Goal: Information Seeking & Learning: Find specific fact

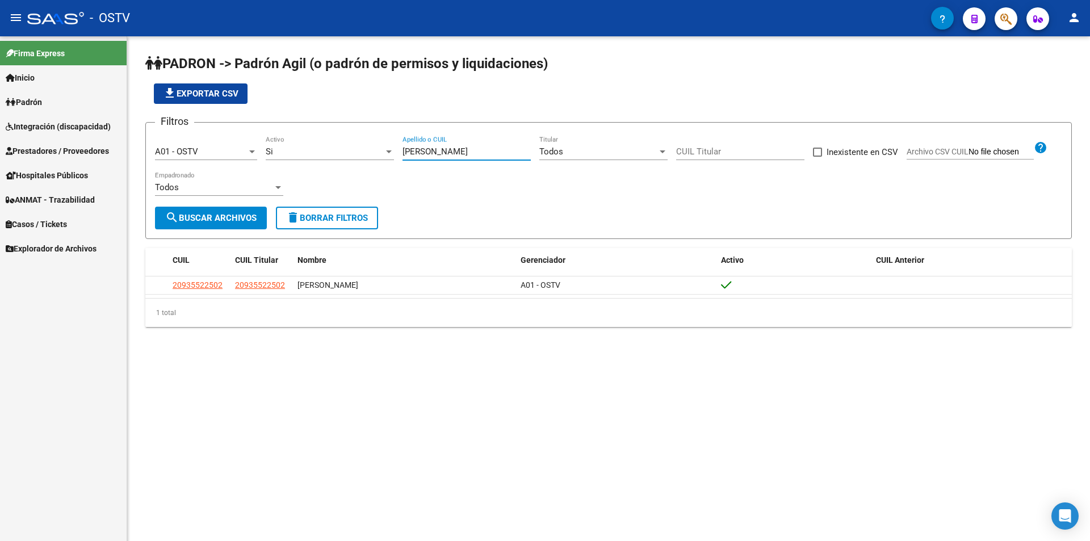
drag, startPoint x: 426, startPoint y: 155, endPoint x: 360, endPoint y: 153, distance: 66.5
click at [360, 153] on div "Filtros A01 - OSTV Seleccionar Gerenciador Si Activo [PERSON_NAME] Apellido o C…" at bounding box center [608, 169] width 907 height 75
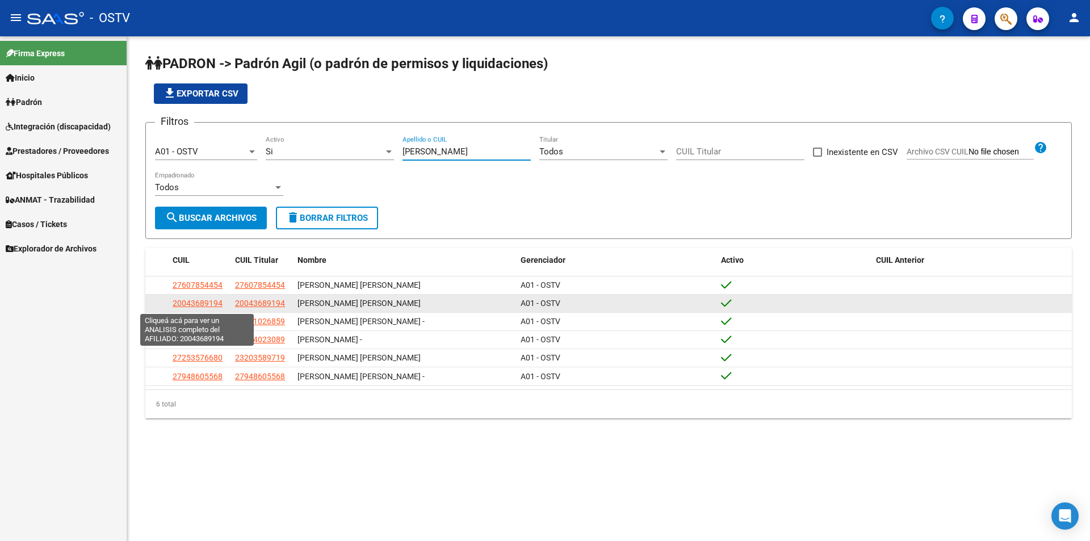
type input "[PERSON_NAME]"
click at [212, 306] on span "20043689194" at bounding box center [198, 303] width 50 height 9
type textarea "20043689194"
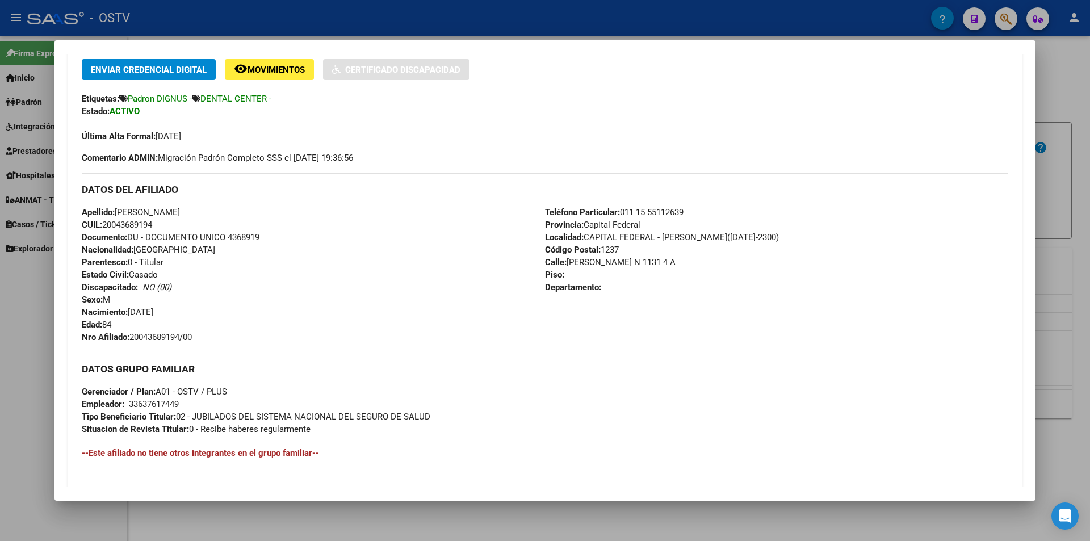
scroll to position [289, 0]
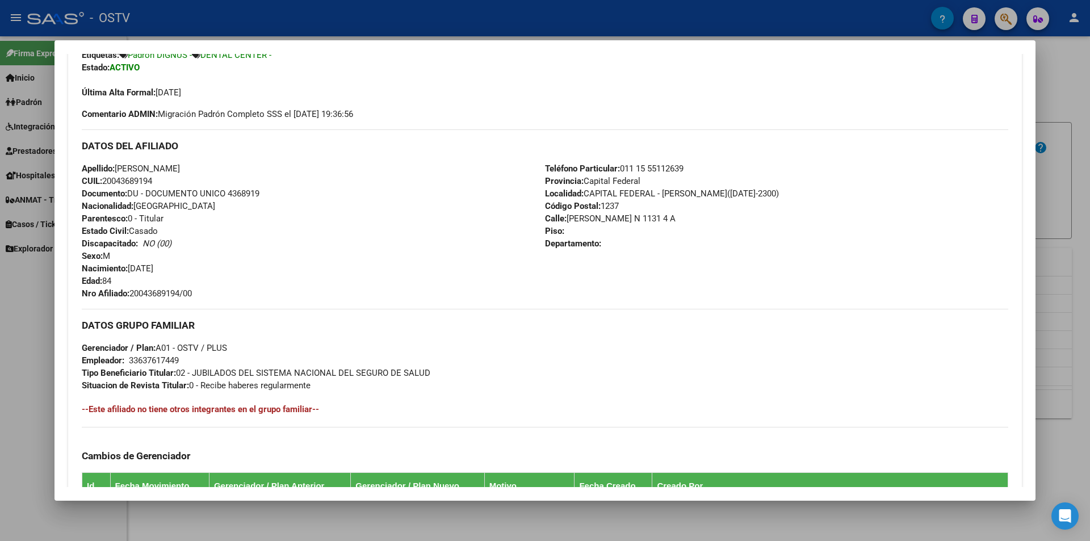
click at [229, 193] on span "Documento: DU - DOCUMENTO UNICO 4368919" at bounding box center [171, 194] width 178 height 10
click at [238, 193] on span "Documento: DU - DOCUMENTO UNICO 4368919" at bounding box center [171, 194] width 178 height 10
copy span "4368919"
click at [175, 294] on span "Nro Afiliado: 20043689194/00" at bounding box center [137, 293] width 110 height 10
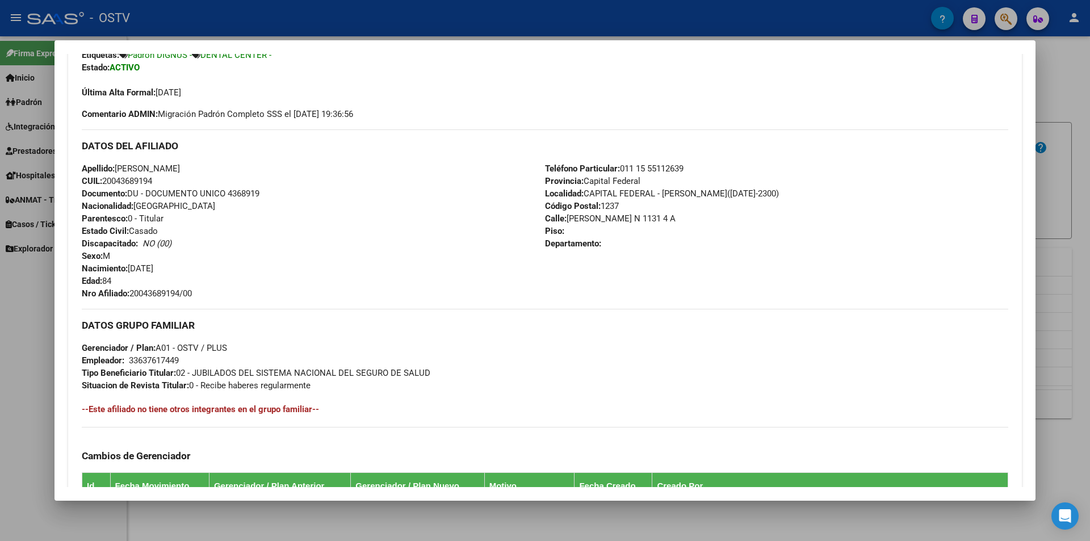
click at [175, 294] on span "Nro Afiliado: 20043689194/00" at bounding box center [137, 293] width 110 height 10
copy span "20043689194"
click at [178, 18] on div at bounding box center [545, 270] width 1090 height 541
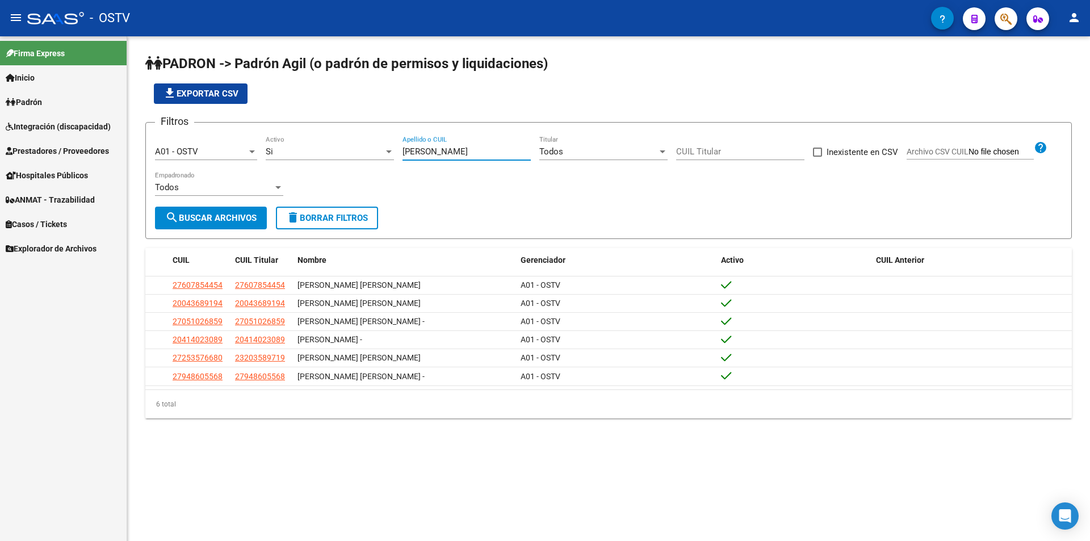
drag, startPoint x: 442, startPoint y: 149, endPoint x: 335, endPoint y: 153, distance: 107.4
click at [335, 153] on div "Filtros A01 - OSTV Seleccionar Gerenciador Si Activo [PERSON_NAME] Apellido o C…" at bounding box center [608, 169] width 907 height 75
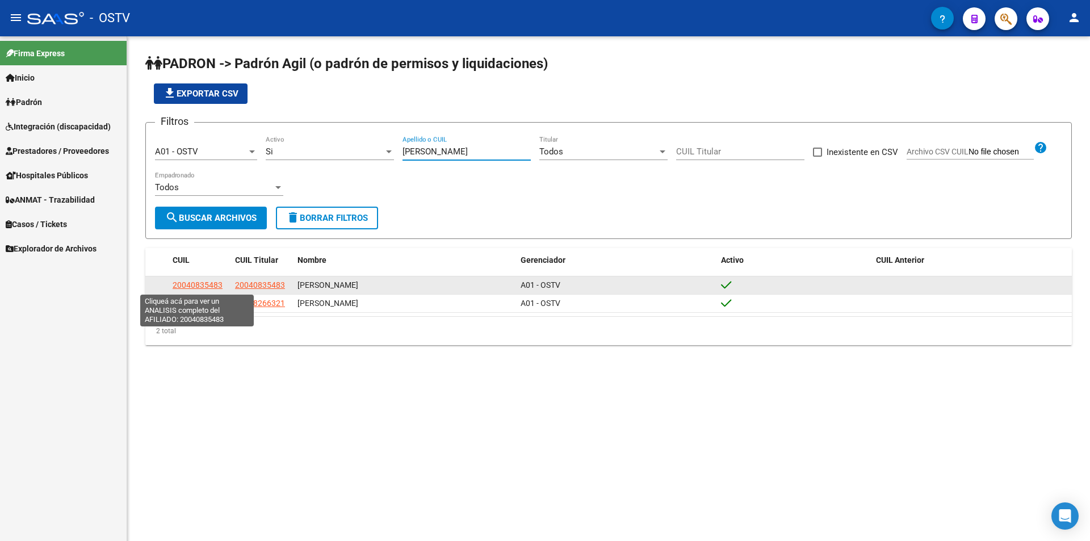
type input "[PERSON_NAME]"
click at [209, 286] on span "20040835483" at bounding box center [198, 285] width 50 height 9
type textarea "20040835483"
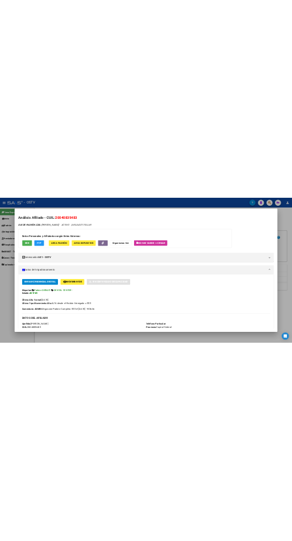
scroll to position [341, 0]
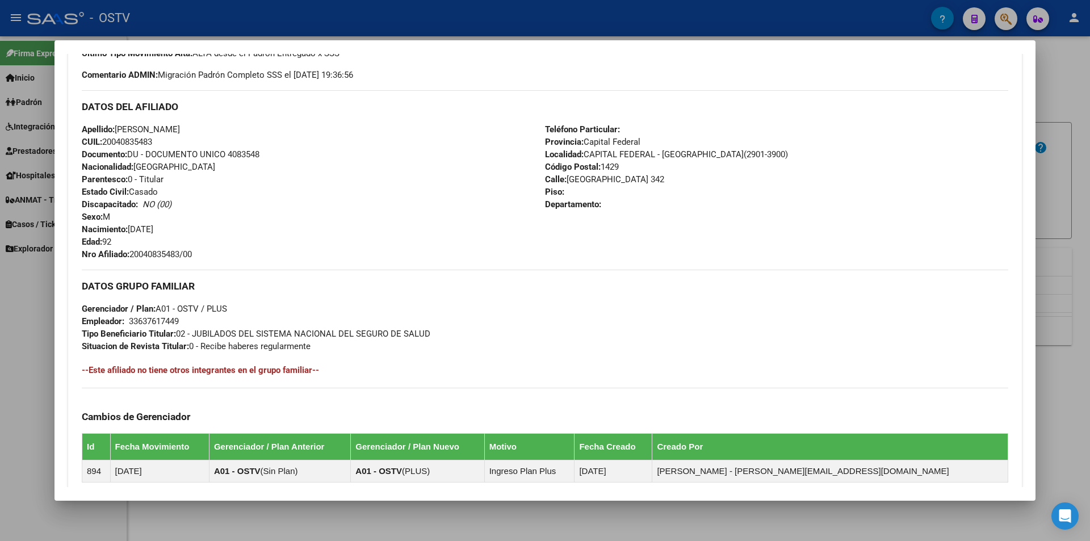
click at [244, 154] on span "Documento: DU - DOCUMENTO UNICO 4083548" at bounding box center [171, 154] width 178 height 10
copy span "4083548"
drag, startPoint x: 132, startPoint y: 254, endPoint x: 198, endPoint y: 257, distance: 66.5
click at [198, 257] on div "Apellido: [PERSON_NAME]: 20040835483 Documento: DU - DOCUMENTO UNICO 4083548 Na…" at bounding box center [313, 191] width 463 height 137
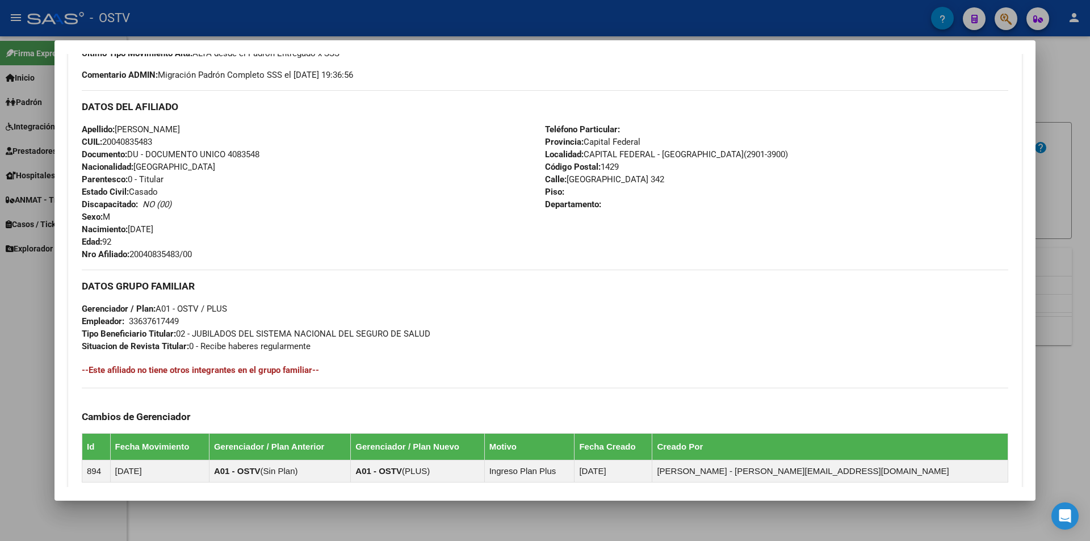
copy span "20040835483/00"
click at [289, 281] on h3 "DATOS GRUPO FAMILIAR" at bounding box center [545, 286] width 927 height 12
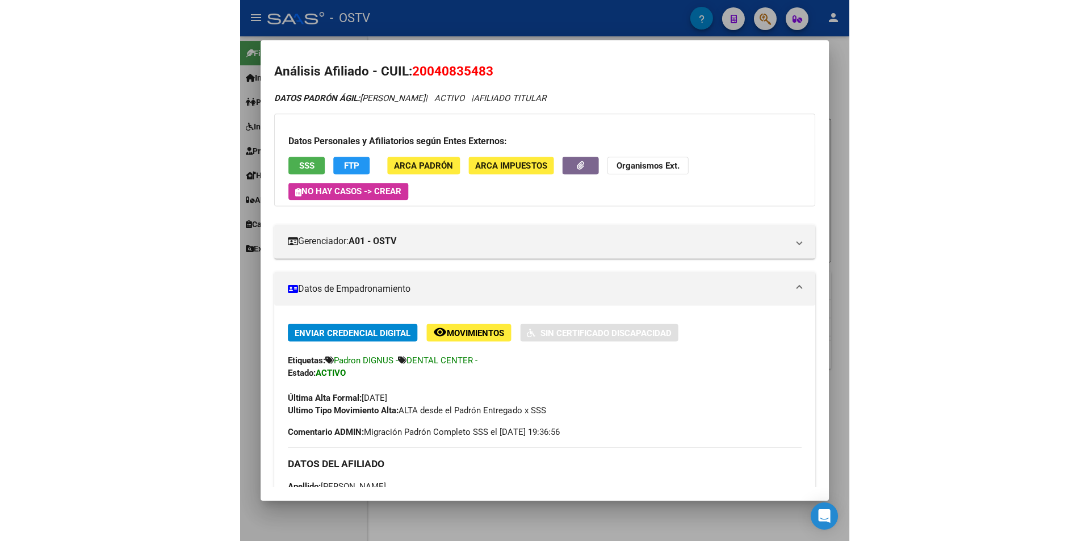
scroll to position [0, 0]
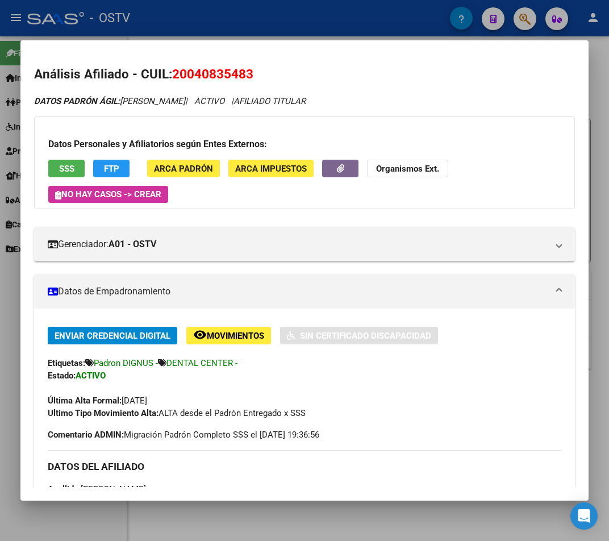
click at [274, 28] on div at bounding box center [304, 270] width 609 height 541
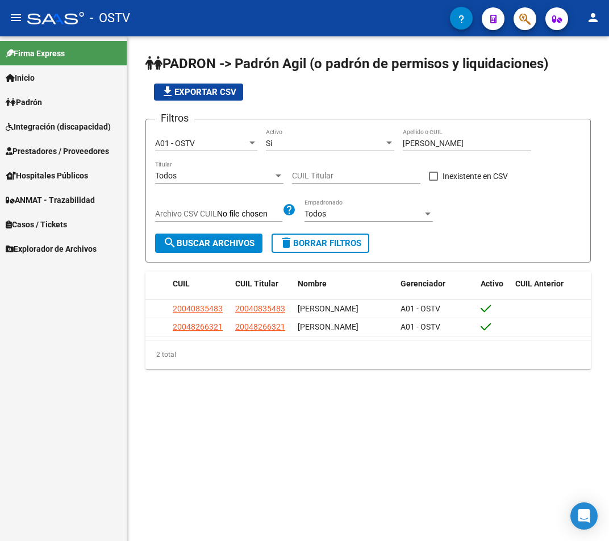
click at [325, 90] on div "file_download Exportar CSV" at bounding box center [367, 91] width 445 height 17
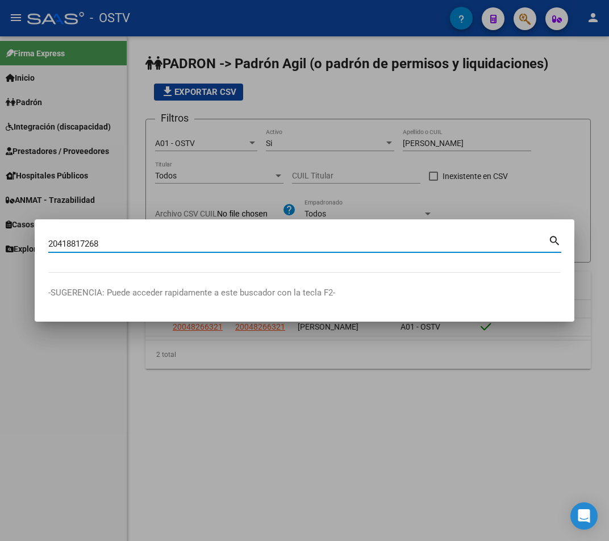
type input "20418817268"
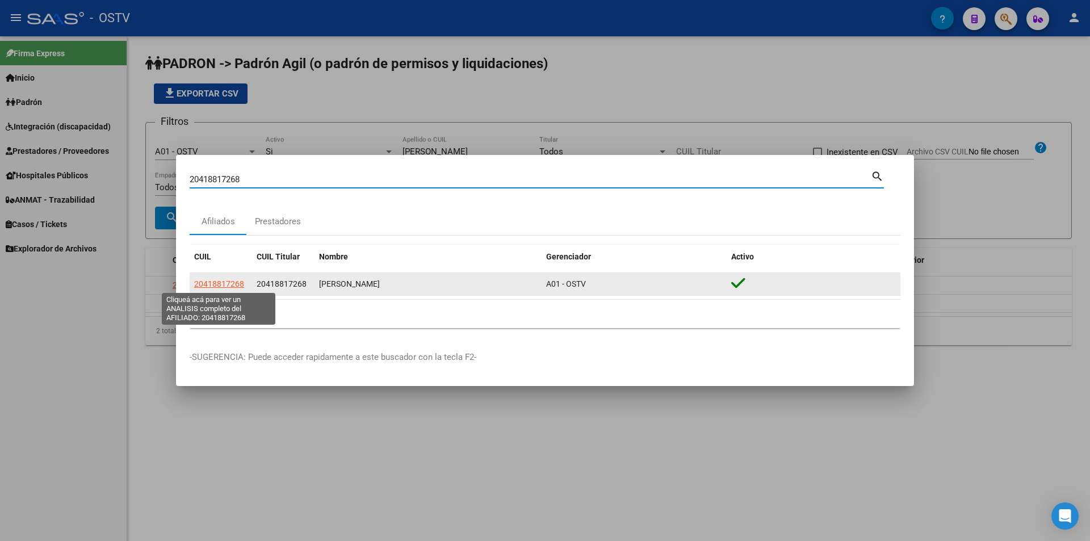
click at [229, 282] on span "20418817268" at bounding box center [219, 283] width 50 height 9
type textarea "20418817268"
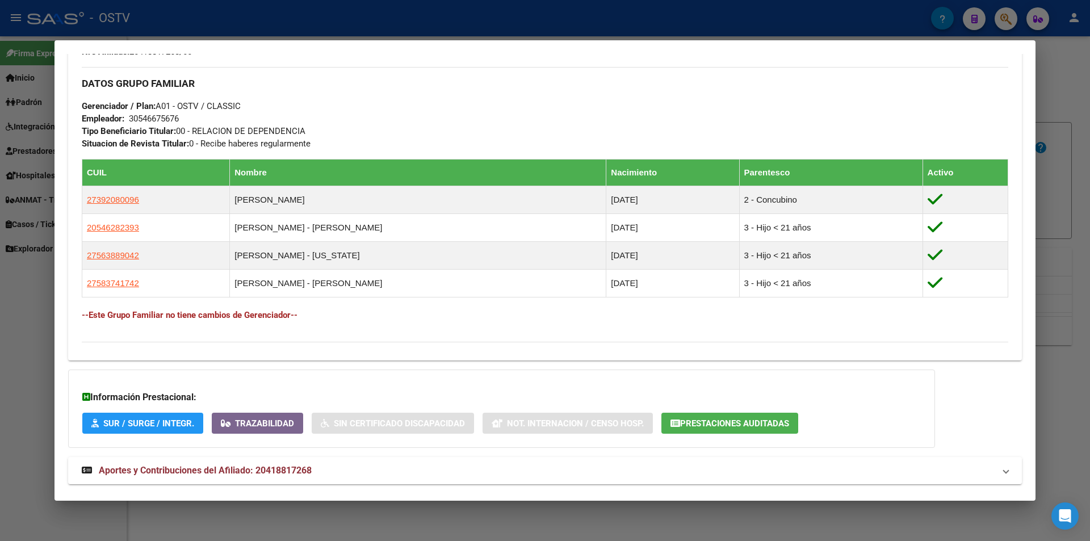
scroll to position [557, 0]
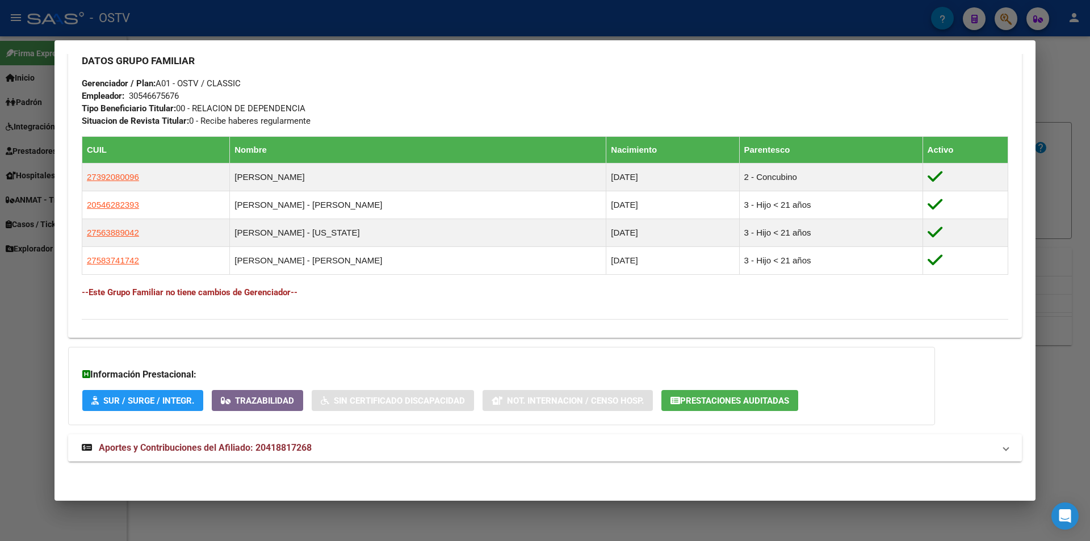
click at [377, 447] on mat-panel-title "Aportes y Contribuciones del Afiliado: 20418817268" at bounding box center [538, 448] width 913 height 14
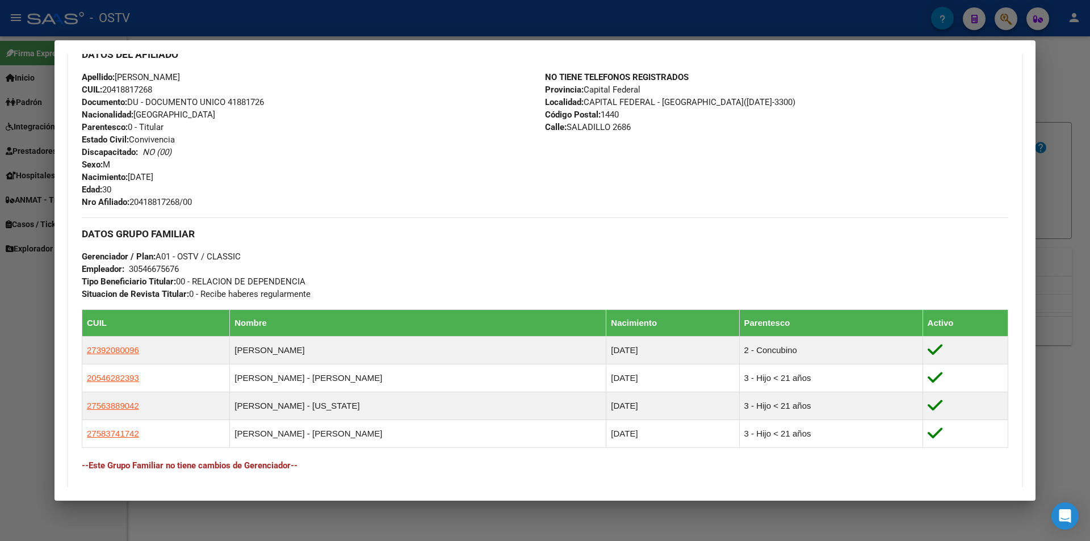
scroll to position [324, 0]
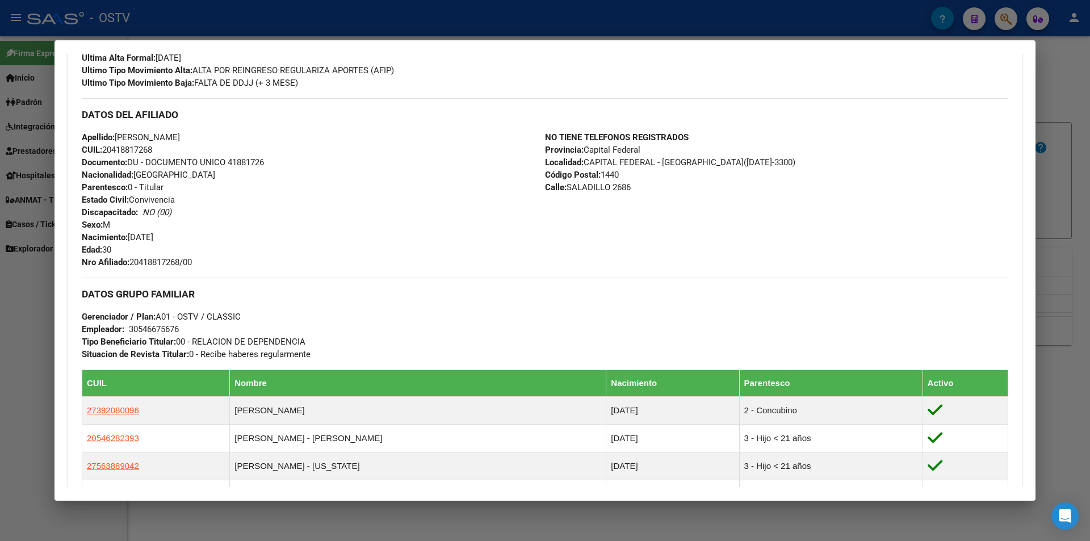
click at [440, 278] on hr at bounding box center [545, 278] width 927 height 1
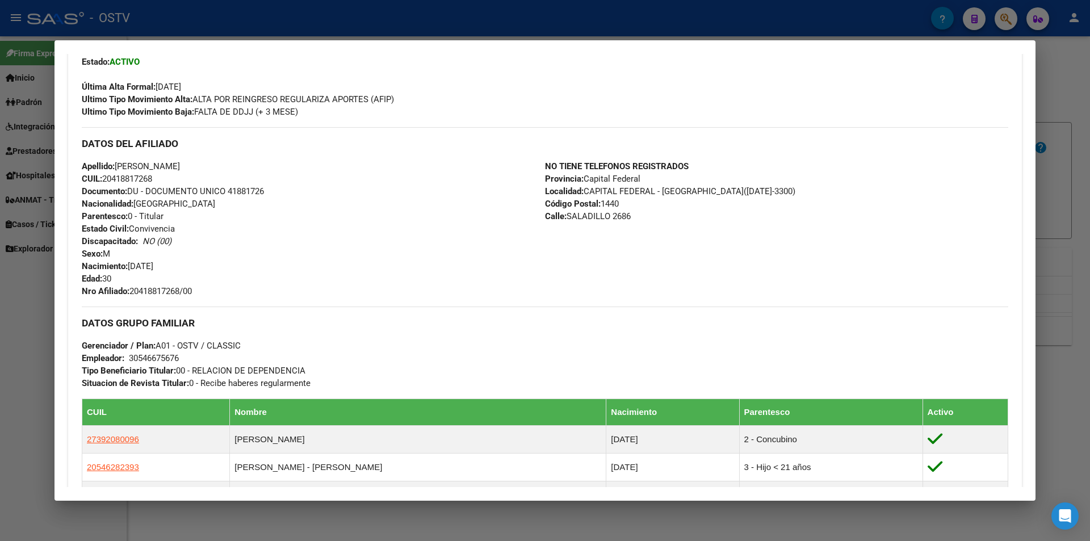
scroll to position [437, 0]
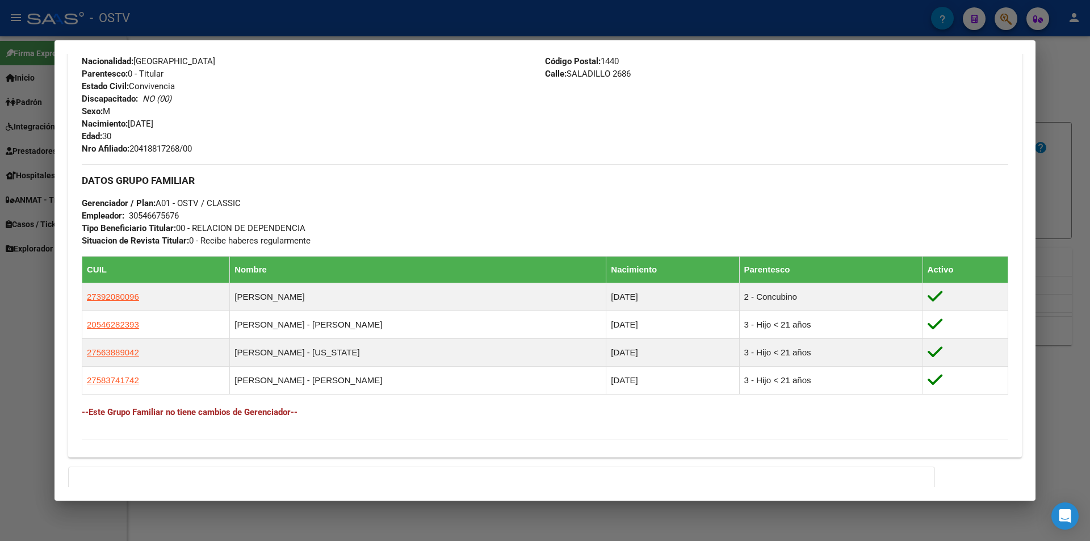
click at [272, 18] on div at bounding box center [545, 270] width 1090 height 541
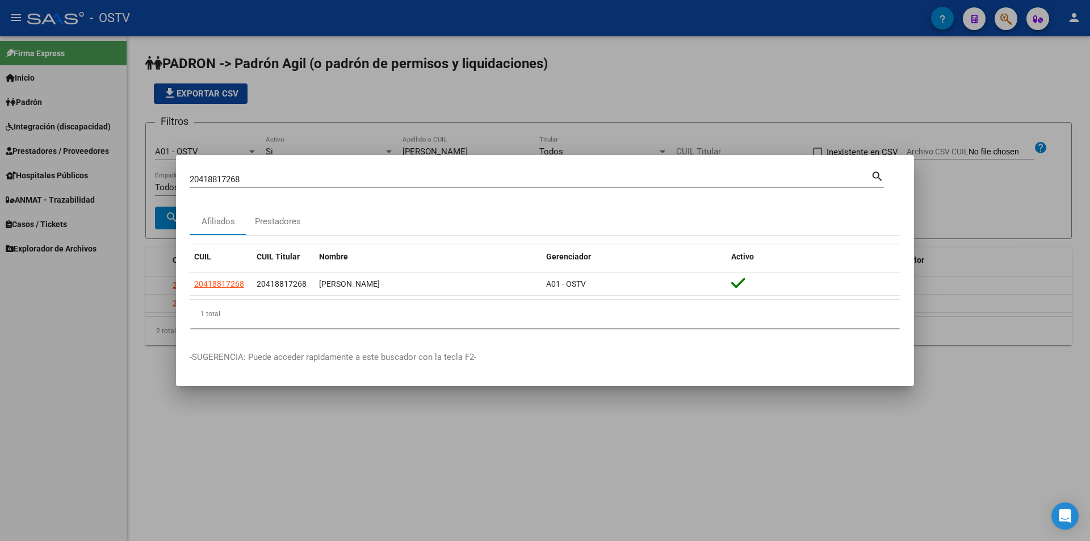
click at [392, 106] on div at bounding box center [545, 270] width 1090 height 541
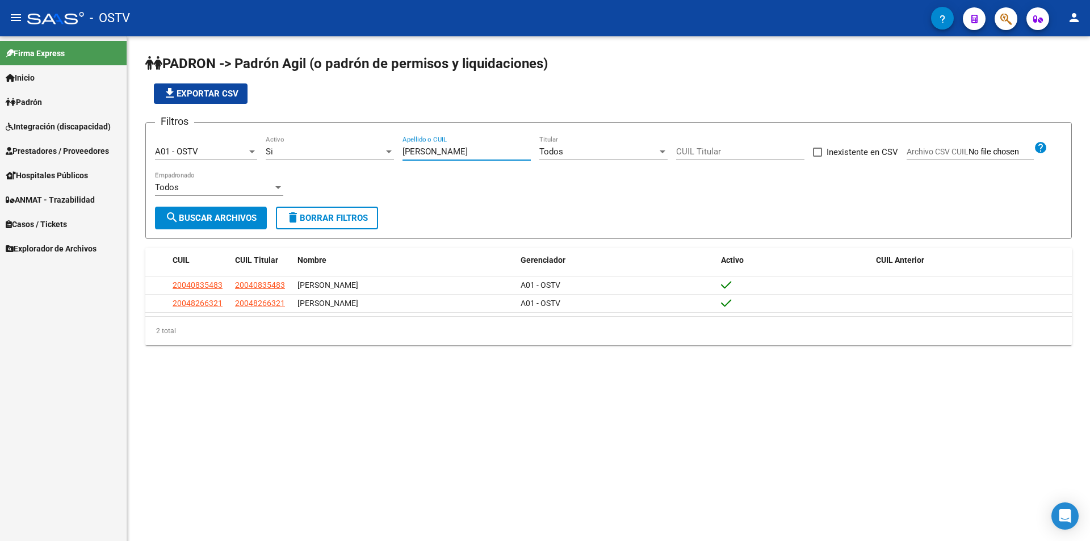
drag, startPoint x: 436, startPoint y: 150, endPoint x: 324, endPoint y: 153, distance: 112.5
click at [325, 153] on div "Filtros A01 - OSTV Seleccionar Gerenciador Si Activo [PERSON_NAME] o CUIL Todos…" at bounding box center [608, 169] width 907 height 75
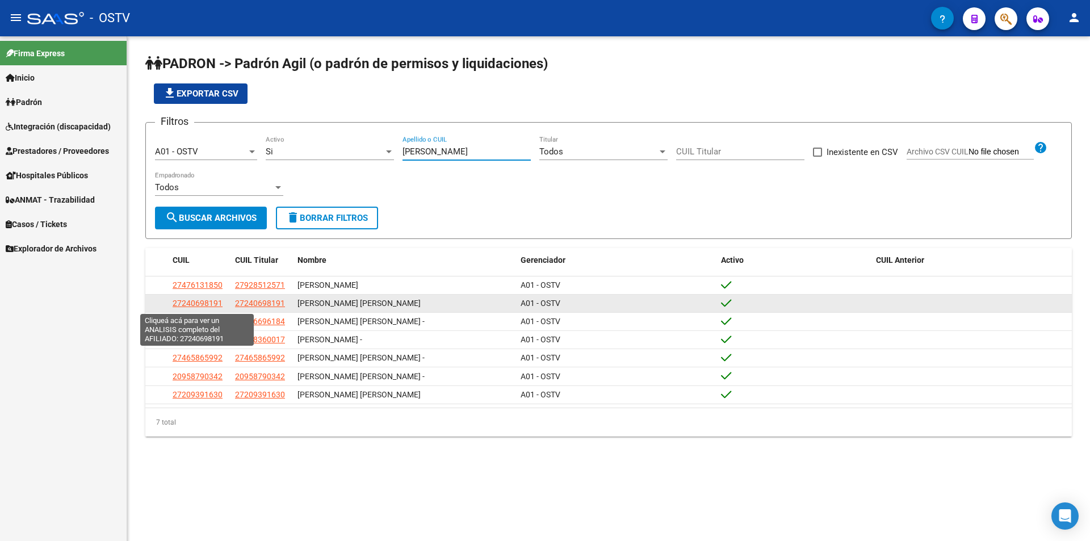
type input "[PERSON_NAME]"
click at [217, 306] on span "27240698191" at bounding box center [198, 303] width 50 height 9
type textarea "27240698191"
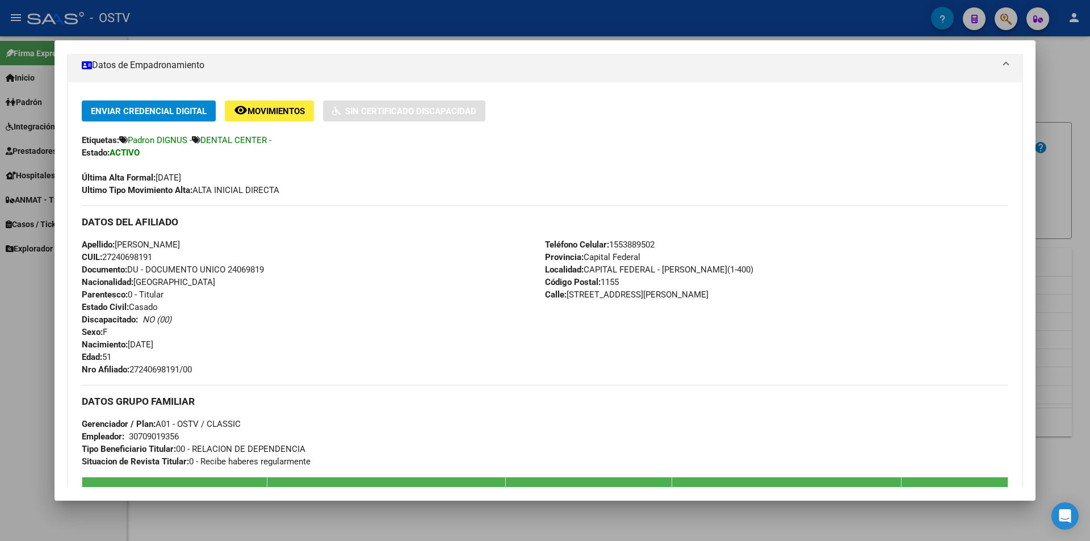
scroll to position [346, 0]
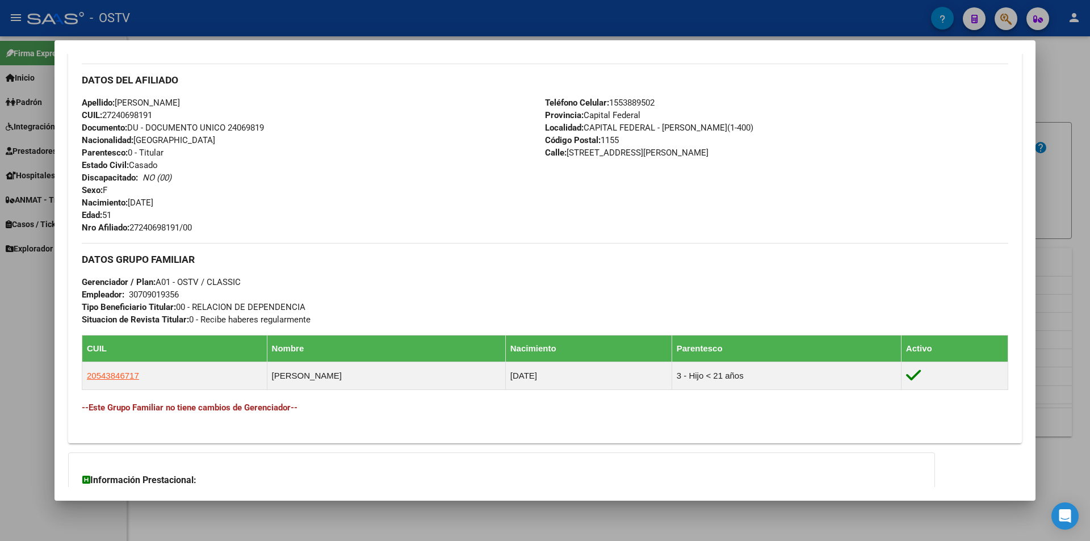
click at [257, 129] on span "Documento: DU - DOCUMENTO UNICO 24069819" at bounding box center [173, 128] width 182 height 10
copy span "24069819"
click at [156, 223] on span "Nro Afiliado: 27240698191/00" at bounding box center [137, 228] width 110 height 10
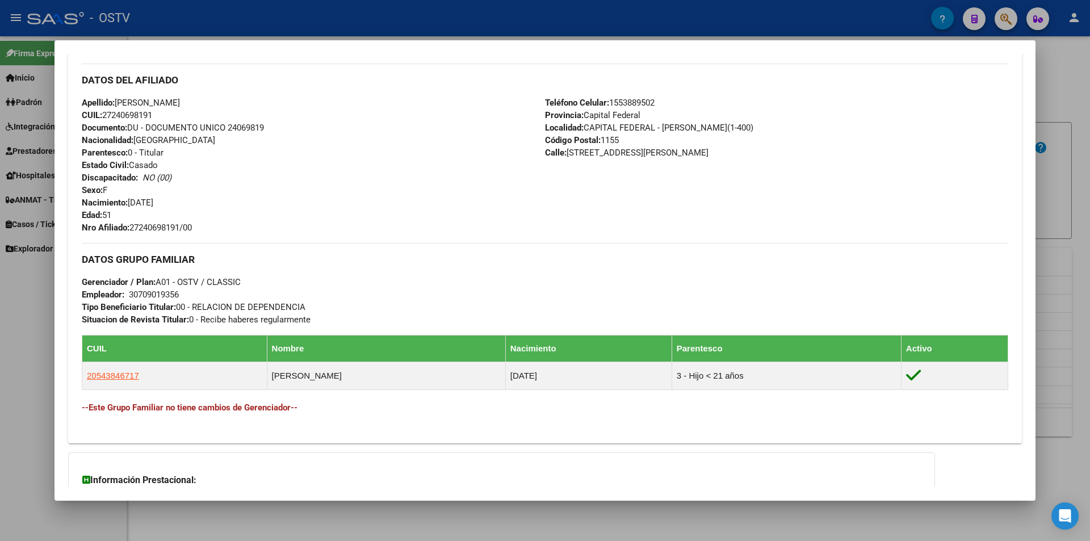
copy span "27240698191"
click at [295, 28] on div at bounding box center [545, 270] width 1090 height 541
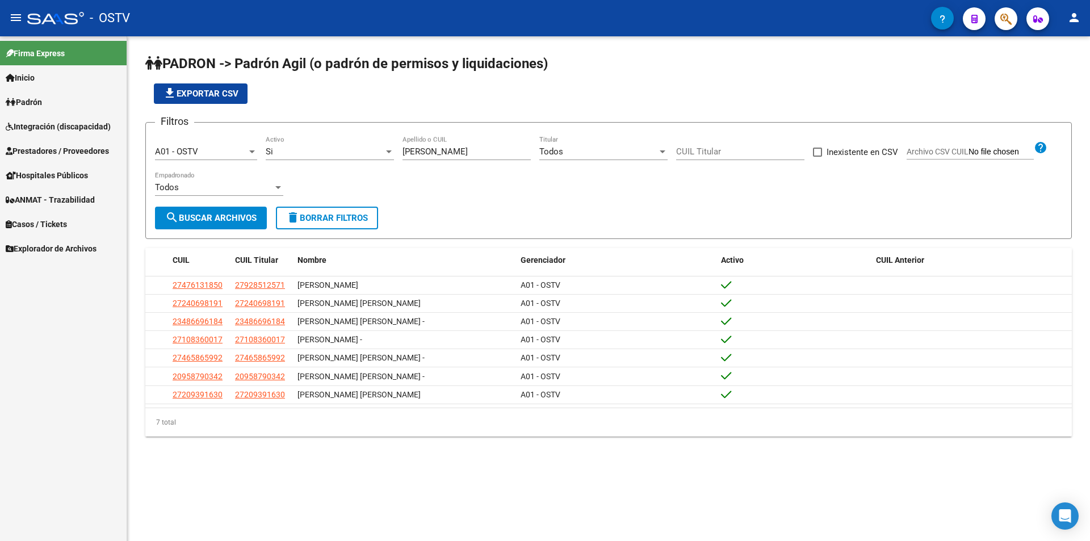
drag, startPoint x: 441, startPoint y: 154, endPoint x: 288, endPoint y: 144, distance: 153.7
click at [288, 144] on div "Filtros A01 - OSTV Seleccionar Gerenciador Si Activo [PERSON_NAME] Apellido o C…" at bounding box center [608, 169] width 907 height 75
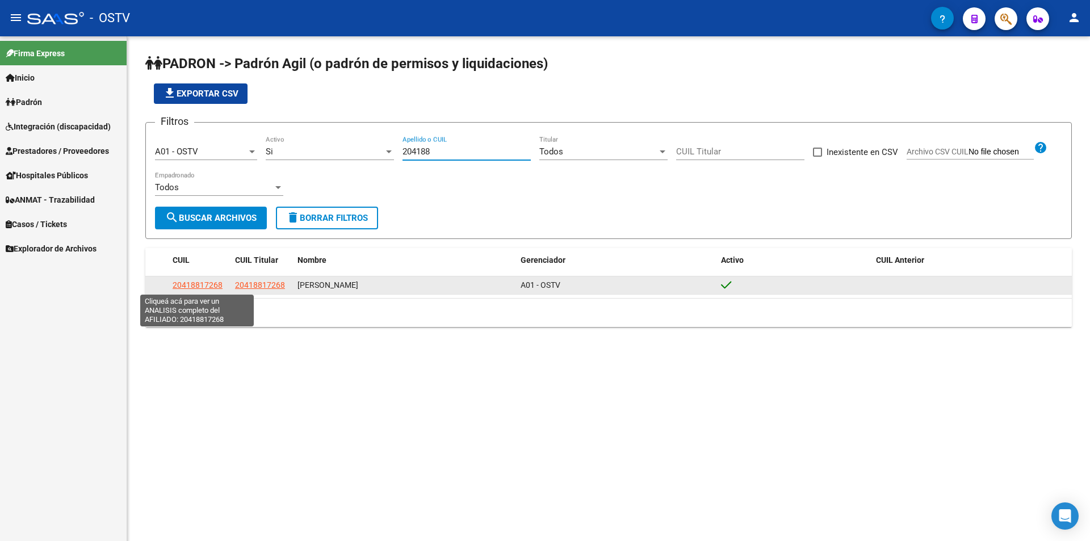
type input "204188"
click at [217, 285] on span "20418817268" at bounding box center [198, 285] width 50 height 9
type textarea "20418817268"
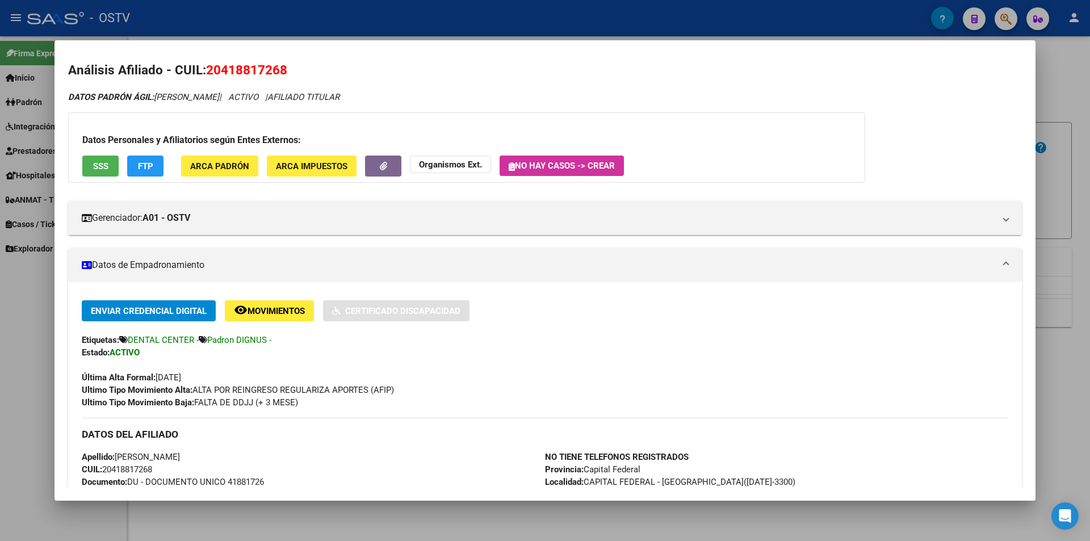
scroll to position [5, 0]
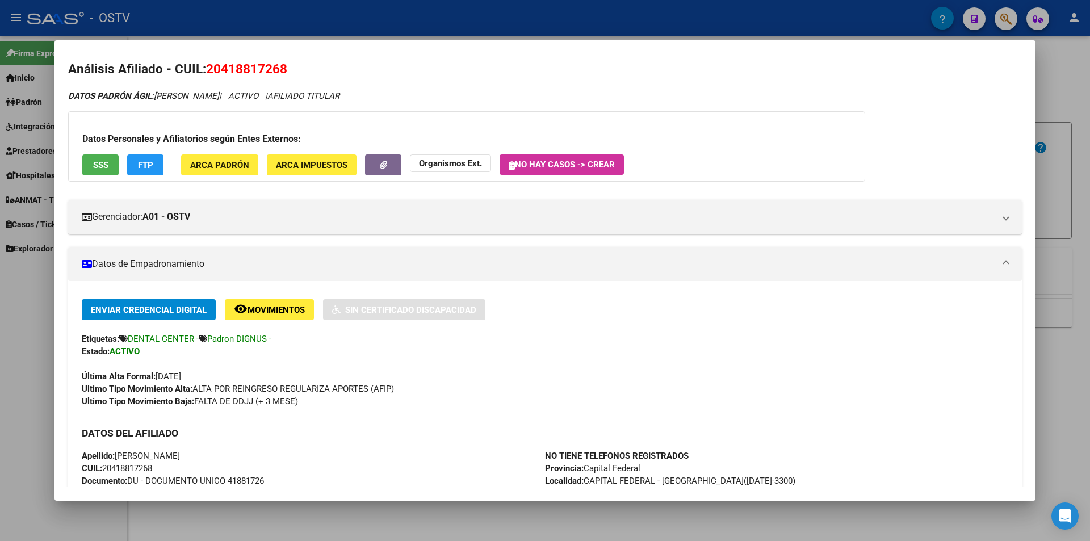
drag, startPoint x: 119, startPoint y: 455, endPoint x: 233, endPoint y: 451, distance: 114.2
click at [180, 451] on span "Apellido: [PERSON_NAME]" at bounding box center [131, 456] width 98 height 10
copy span "[PERSON_NAME]"
click at [351, 28] on div at bounding box center [545, 270] width 1090 height 541
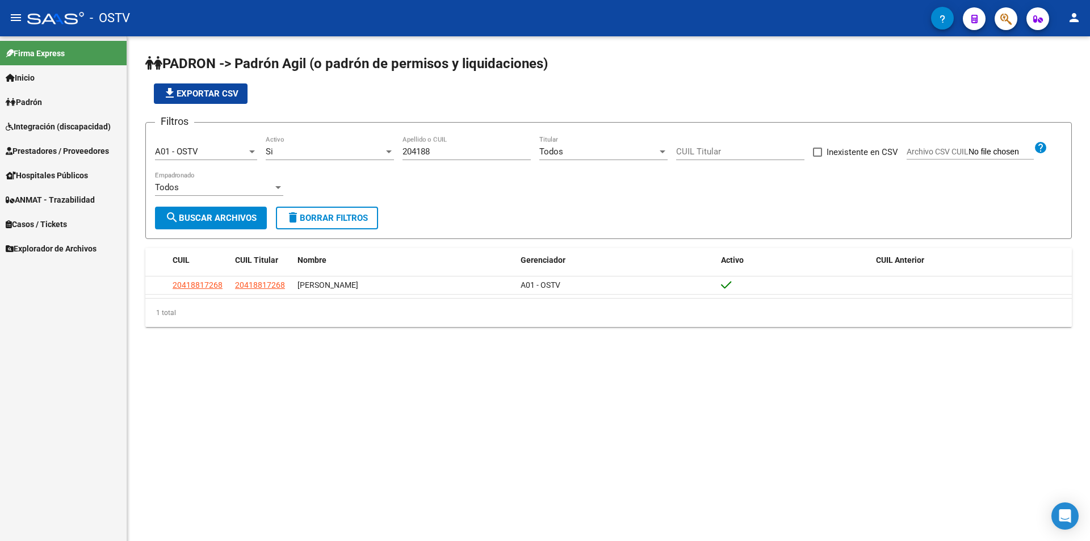
click at [397, 110] on app-list-header "PADRON -> Padrón Agil ([PERSON_NAME] de permisos y liquidaciones) file_download…" at bounding box center [608, 147] width 927 height 185
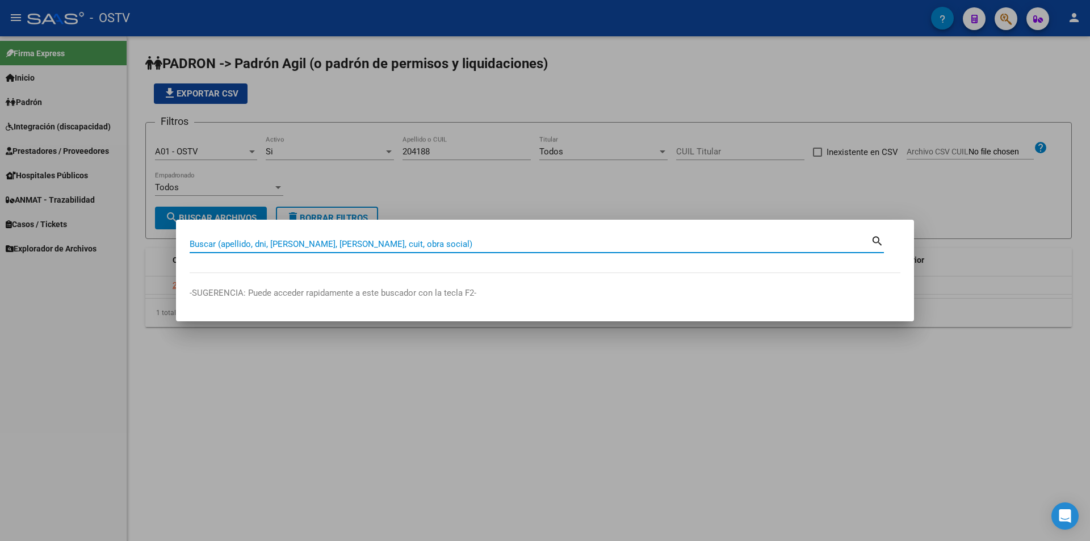
paste input "95384227"
type input "95384227"
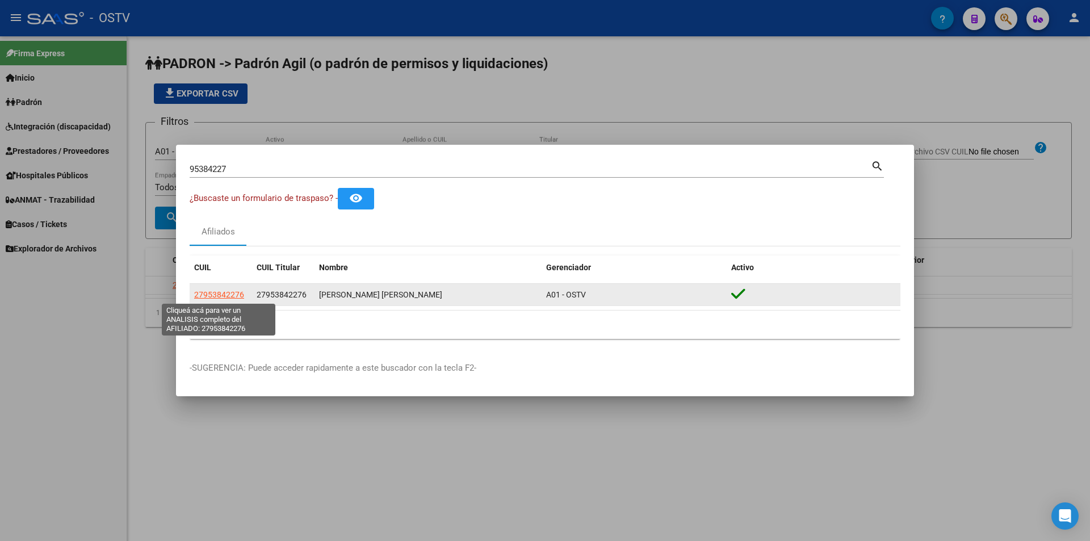
click at [231, 294] on span "27953842276" at bounding box center [219, 294] width 50 height 9
type textarea "27953842276"
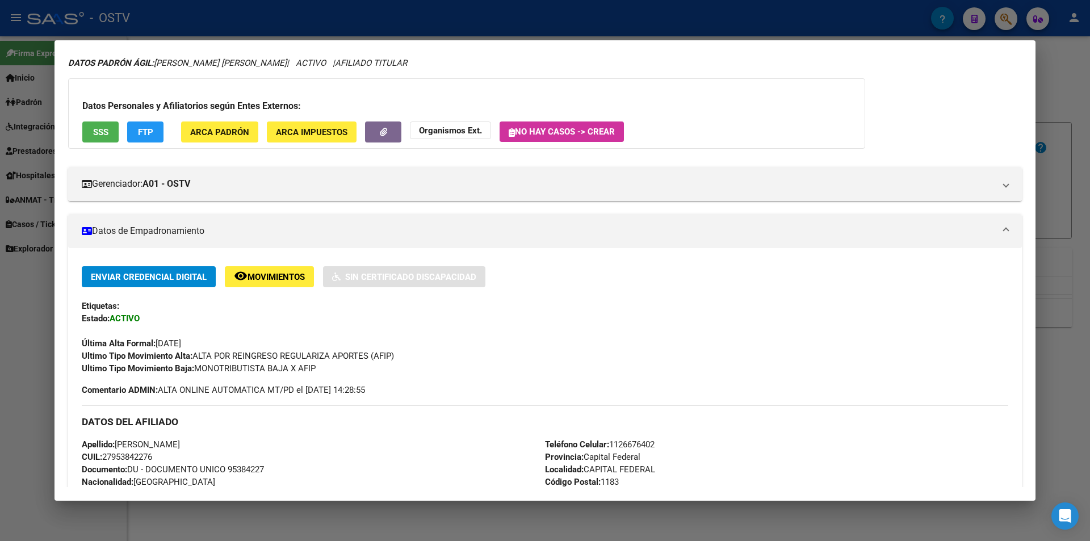
scroll to position [40, 0]
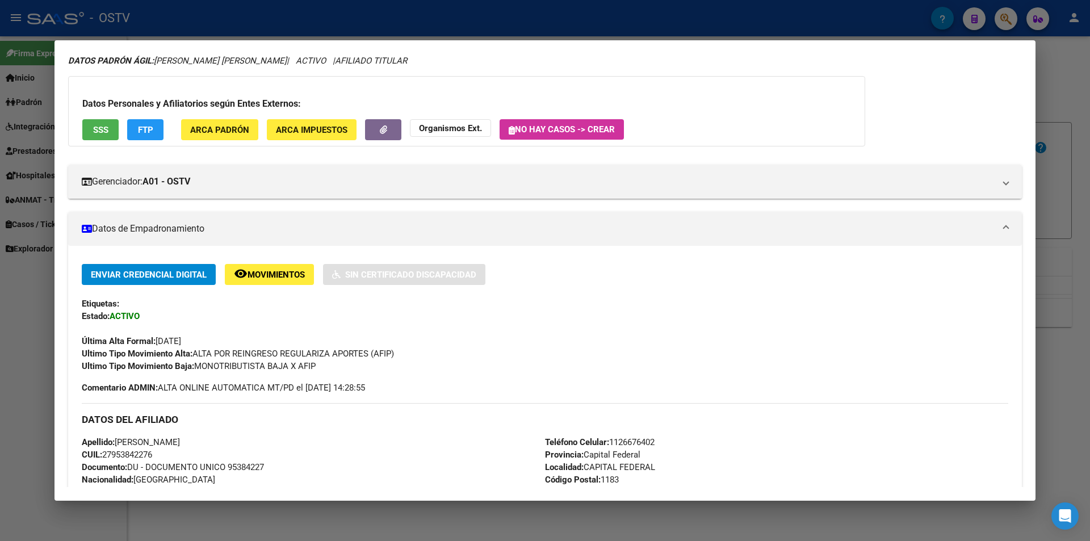
drag, startPoint x: 119, startPoint y: 483, endPoint x: 258, endPoint y: 438, distance: 146.0
click at [258, 438] on div "Apellido: [PERSON_NAME] CUIL: 27953842276 Documento: DU - DOCUMENTO UNICO 95384…" at bounding box center [313, 504] width 463 height 137
copy span "[PERSON_NAME]"
